Goal: Register for event/course

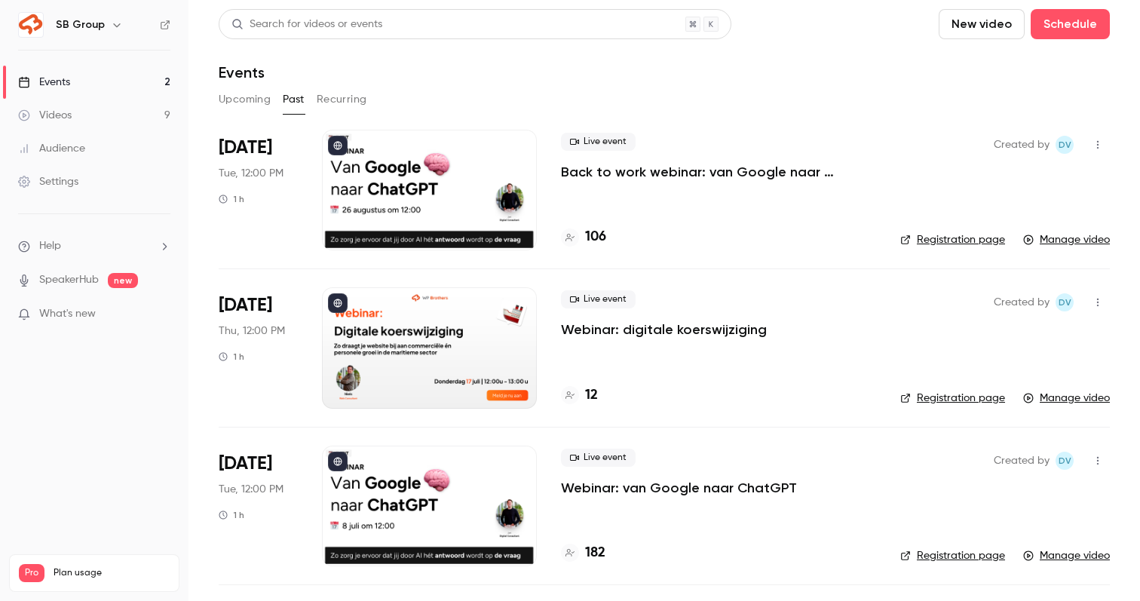
click at [241, 95] on button "Upcoming" at bounding box center [245, 99] width 52 height 24
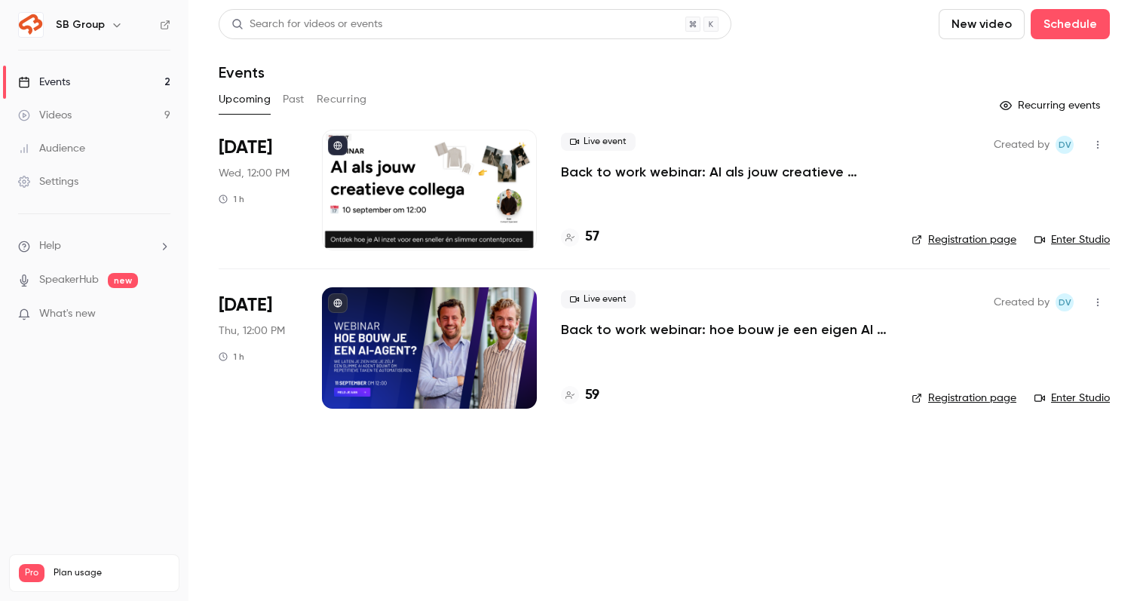
click at [581, 176] on p "Back to work webinar: AI als jouw creatieve collega" at bounding box center [724, 172] width 326 height 18
